Goal: Task Accomplishment & Management: Manage account settings

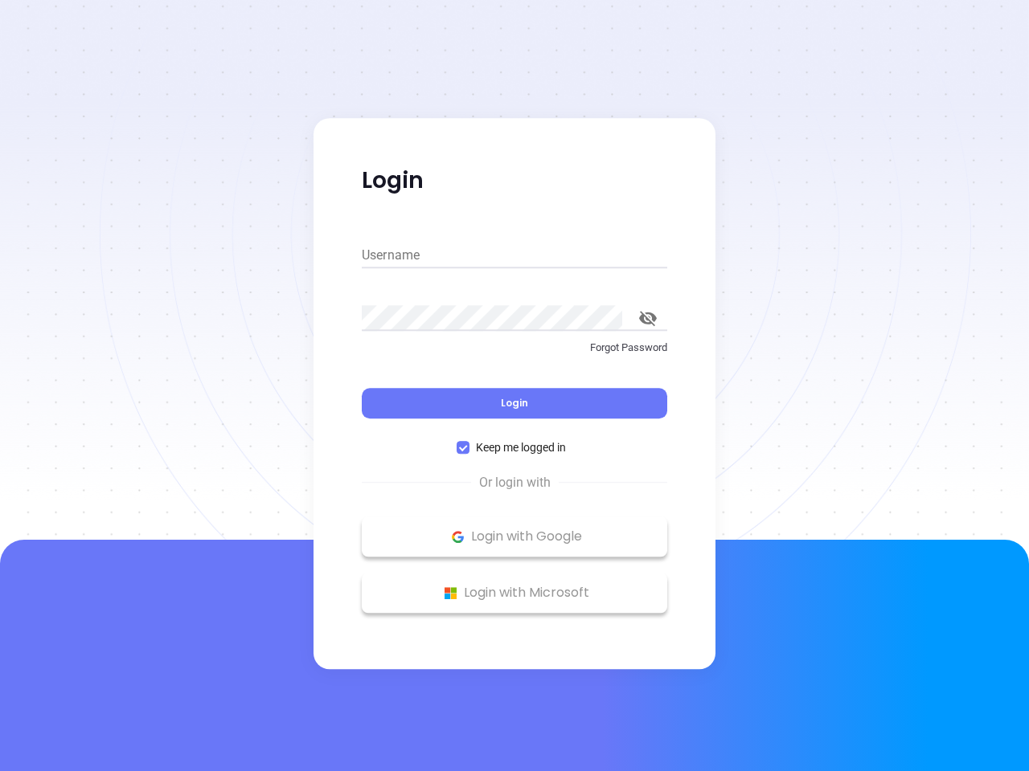
click at [514, 386] on div "Login" at bounding box center [514, 394] width 305 height 50
click at [514, 256] on input "Username" at bounding box center [514, 256] width 305 height 26
click at [648, 318] on icon "toggle password visibility" at bounding box center [648, 318] width 18 height 15
click at [514, 403] on span "Login" at bounding box center [514, 403] width 27 height 14
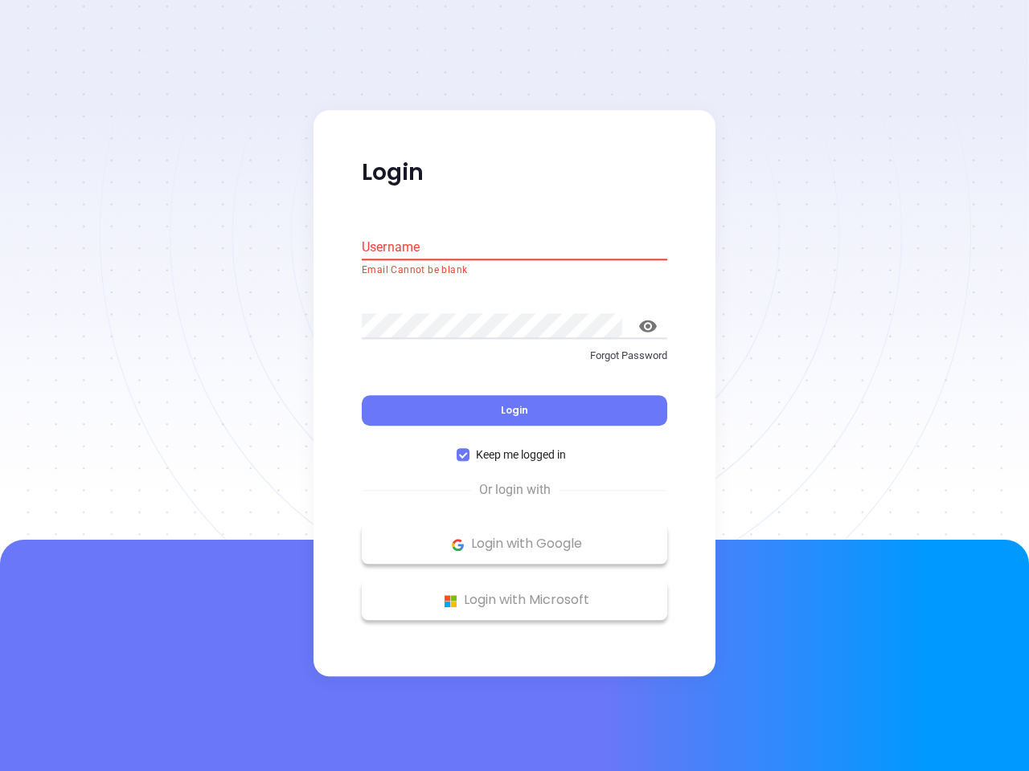
click at [514, 448] on span "Keep me logged in" at bounding box center [520, 456] width 103 height 18
click at [469, 449] on input "Keep me logged in" at bounding box center [462, 455] width 13 height 13
checkbox input "false"
click at [514, 537] on p "Login with Google" at bounding box center [514, 545] width 289 height 24
click at [514, 593] on p "Login with Microsoft" at bounding box center [514, 601] width 289 height 24
